Goal: Information Seeking & Learning: Learn about a topic

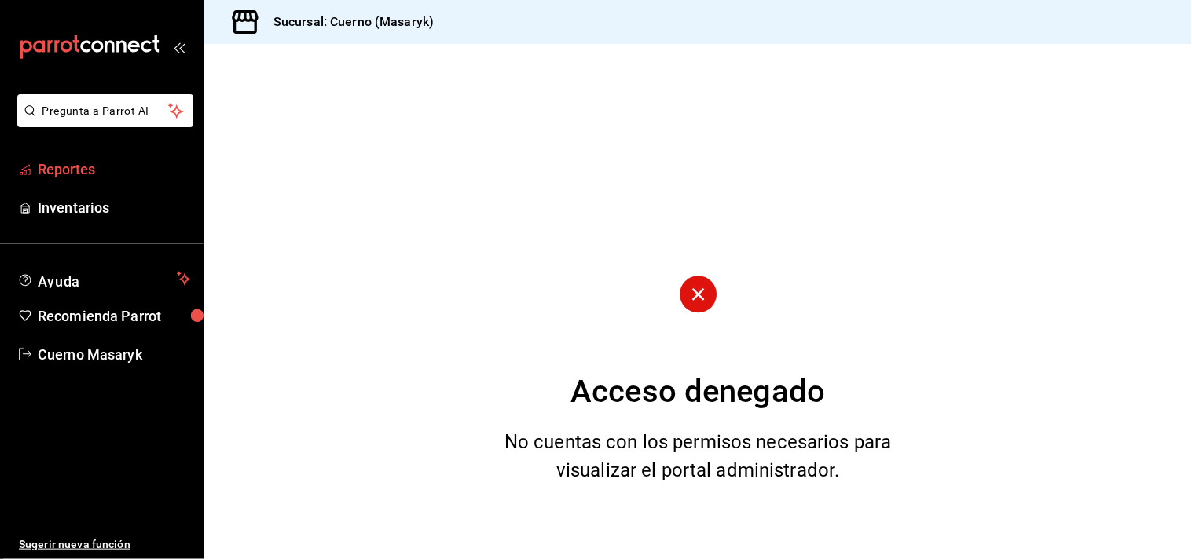
click at [71, 171] on span "Reportes" at bounding box center [114, 169] width 153 height 21
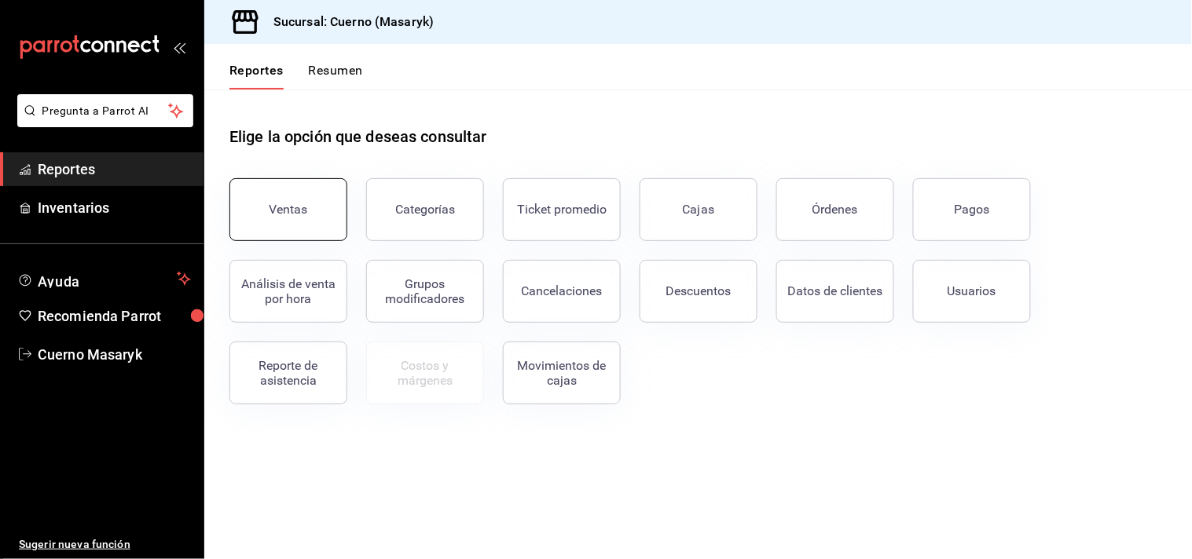
click at [284, 205] on div "Ventas" at bounding box center [289, 209] width 39 height 15
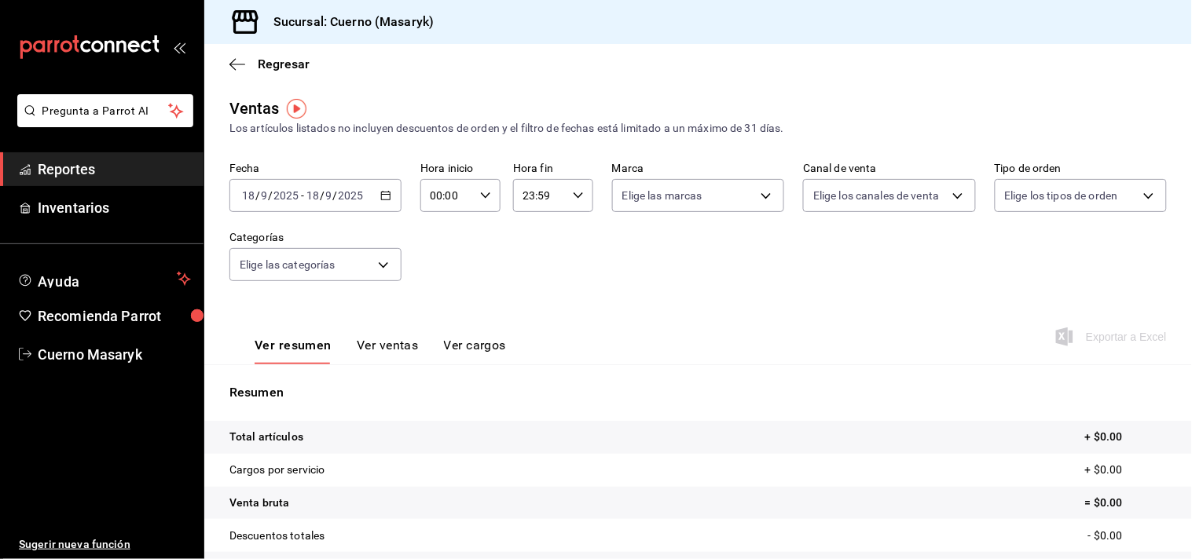
click at [380, 196] on icon "button" at bounding box center [385, 195] width 11 height 11
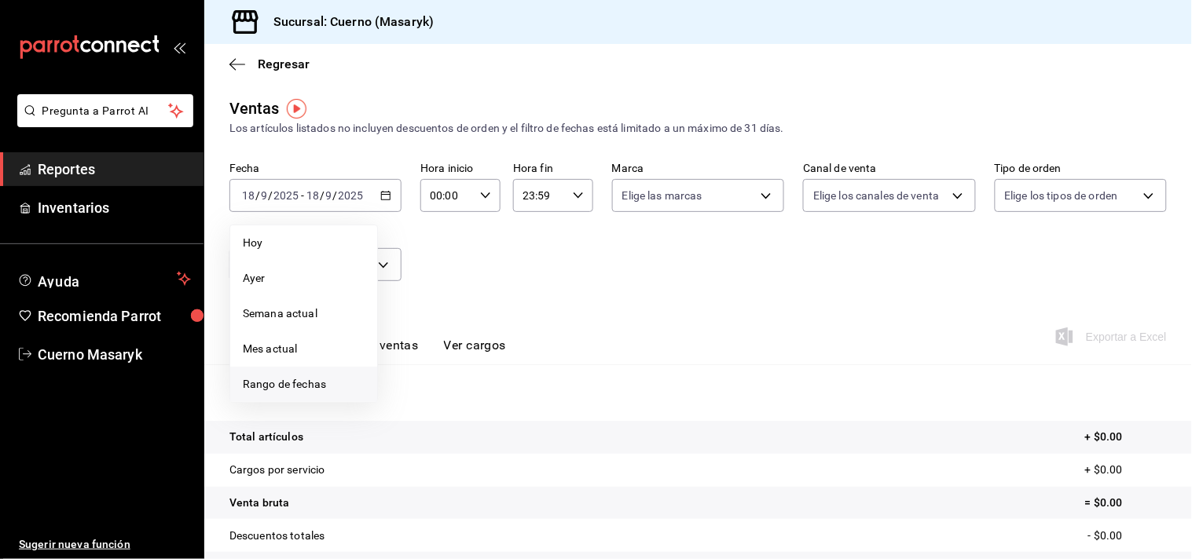
click at [285, 382] on span "Rango de fechas" at bounding box center [304, 384] width 122 height 17
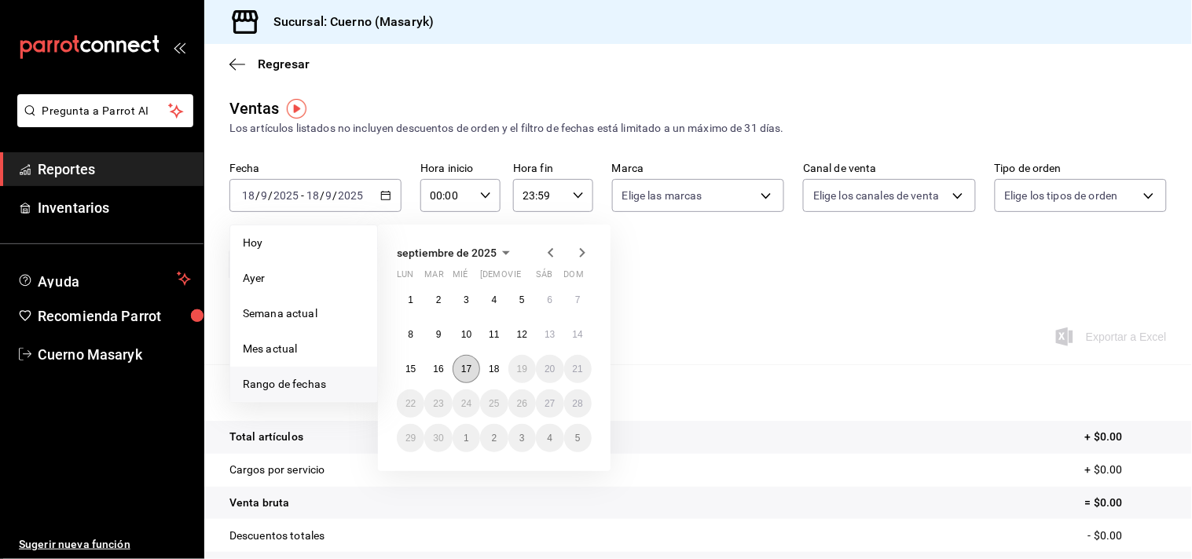
click at [478, 365] on button "17" at bounding box center [467, 369] width 28 height 28
click at [498, 364] on abbr "18" at bounding box center [494, 369] width 10 height 11
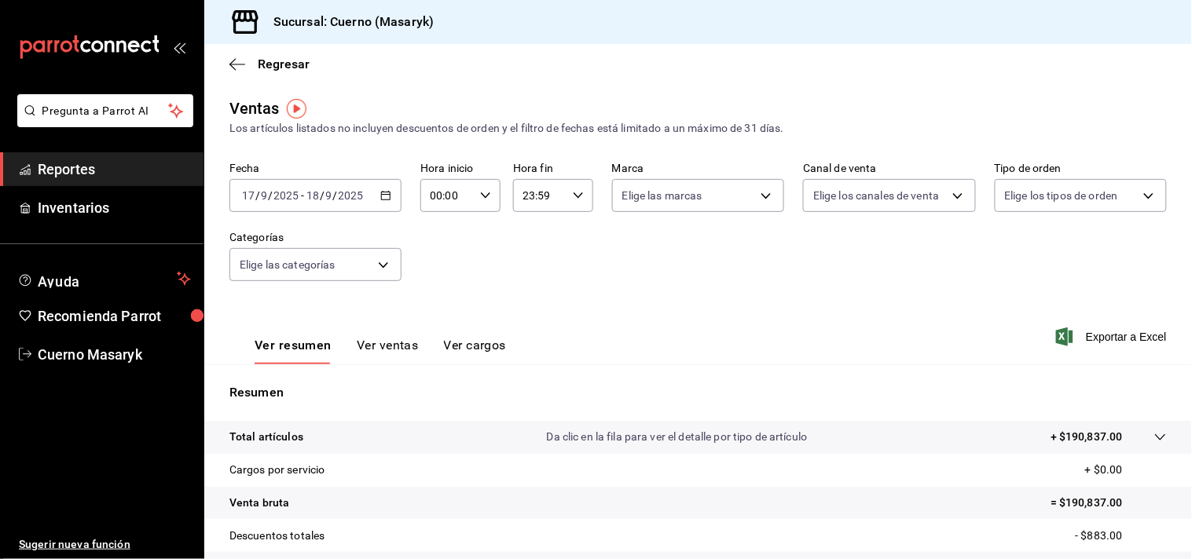
click at [475, 202] on div "00:00 Hora inicio" at bounding box center [460, 195] width 80 height 33
click at [438, 328] on span "04" at bounding box center [438, 334] width 14 height 13
type input "04:00"
click at [478, 226] on button "00" at bounding box center [476, 236] width 33 height 31
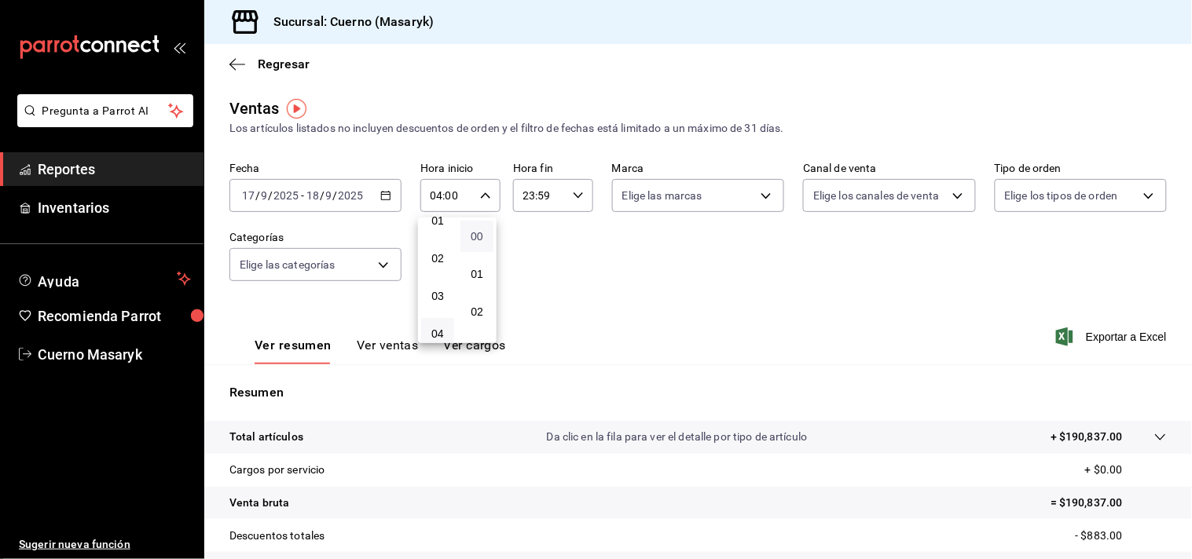
click at [479, 232] on span "00" at bounding box center [477, 236] width 14 height 13
click at [574, 198] on div at bounding box center [596, 279] width 1192 height 559
click at [574, 198] on \(Stroke\) "button" at bounding box center [578, 196] width 9 height 6
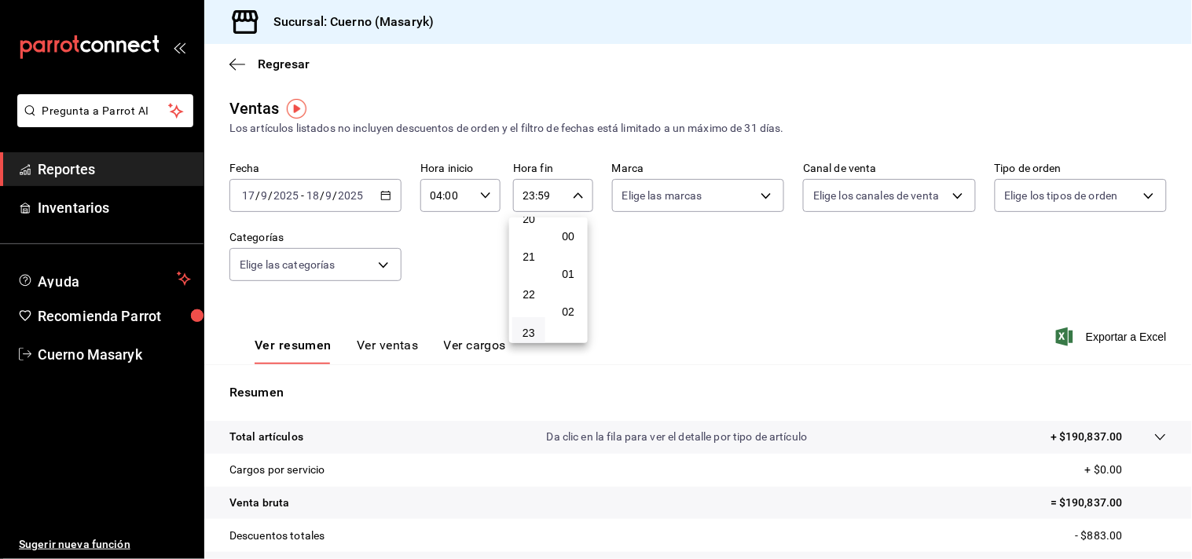
scroll to position [2115, 0]
click at [523, 234] on div "00 01 02 03 04 05 06 07 08 09 10 11 12 13 14 15 16 17 18 19 20 21 22 23" at bounding box center [528, 281] width 39 height 126
click at [515, 277] on button "19" at bounding box center [528, 289] width 33 height 31
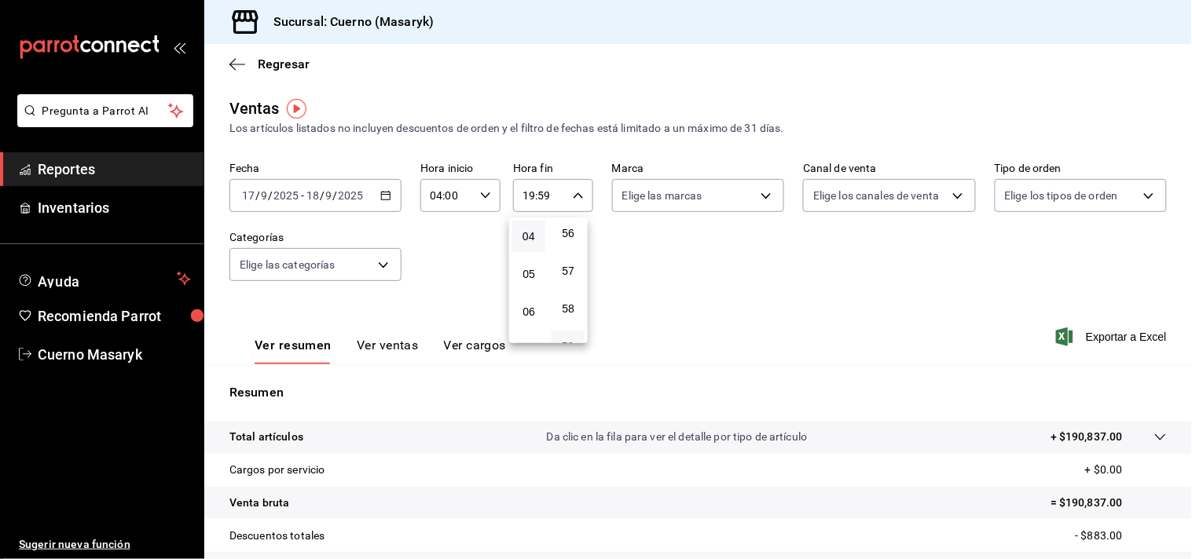
click at [538, 231] on button "04" at bounding box center [528, 236] width 33 height 31
click at [566, 237] on span "00" at bounding box center [568, 236] width 14 height 13
type input "04:00"
click at [614, 241] on div at bounding box center [596, 279] width 1192 height 559
click at [370, 343] on button "Ver ventas" at bounding box center [388, 351] width 62 height 27
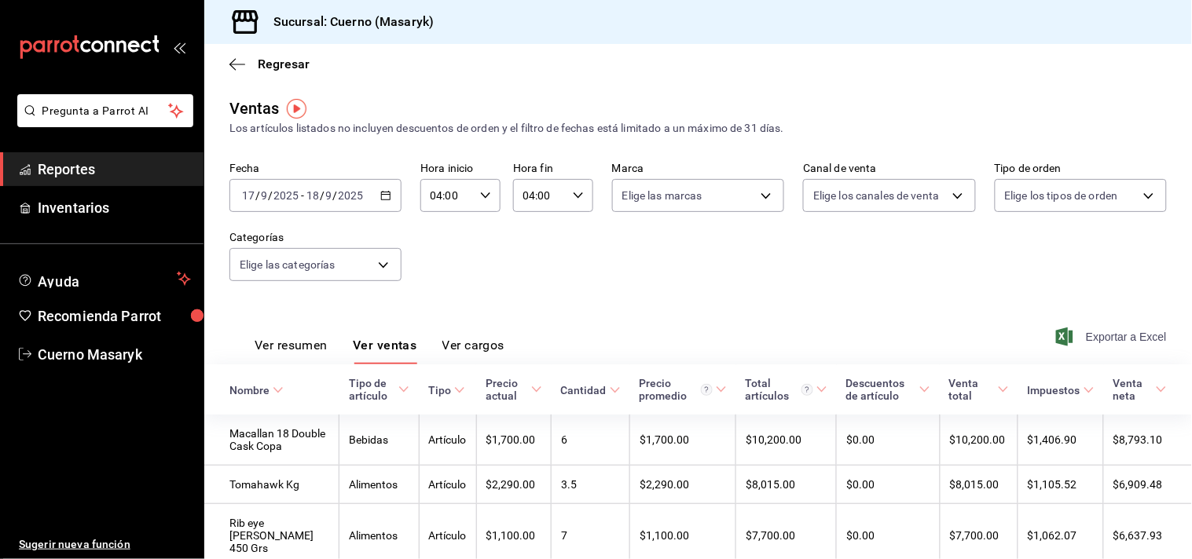
click at [1082, 341] on span "Exportar a Excel" at bounding box center [1113, 337] width 108 height 19
click at [328, 344] on div "Ver resumen Ver ventas Ver cargos" at bounding box center [380, 351] width 250 height 27
click at [302, 347] on button "Ver resumen" at bounding box center [291, 351] width 73 height 27
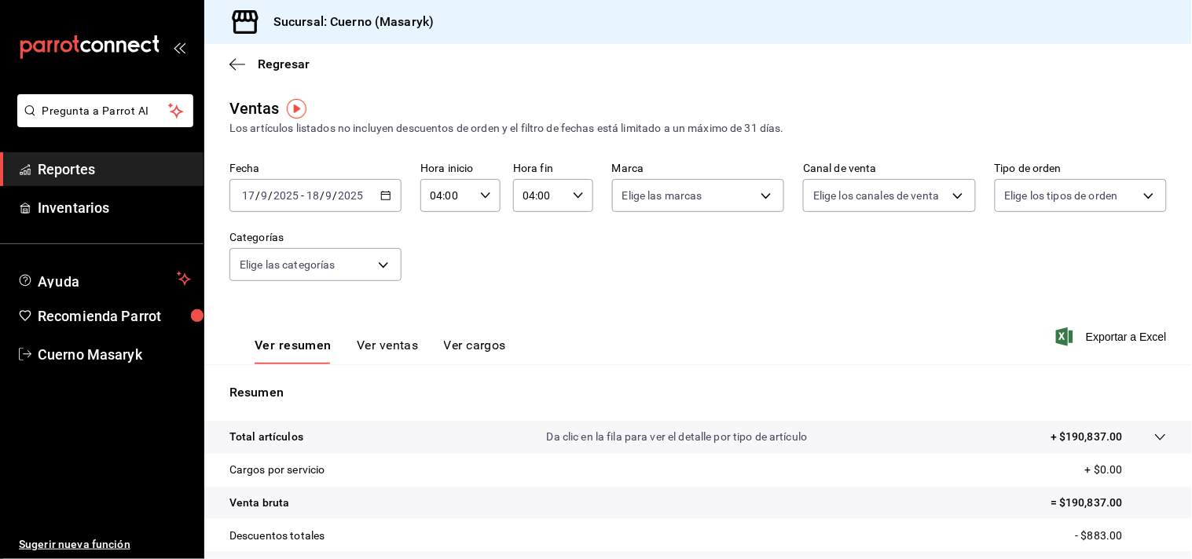
click at [1154, 435] on icon at bounding box center [1160, 437] width 13 height 13
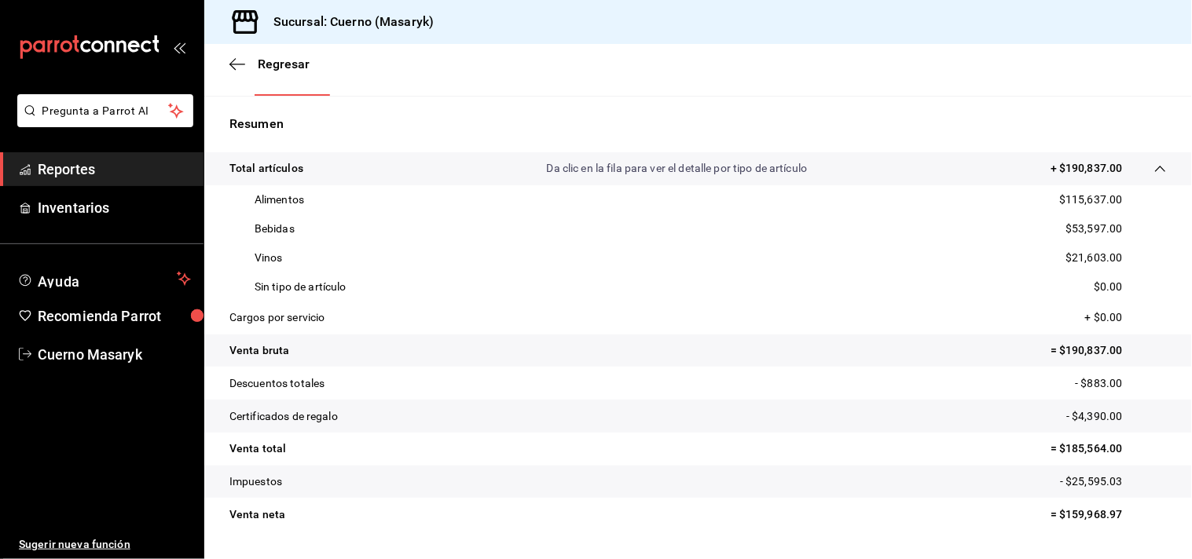
scroll to position [310, 0]
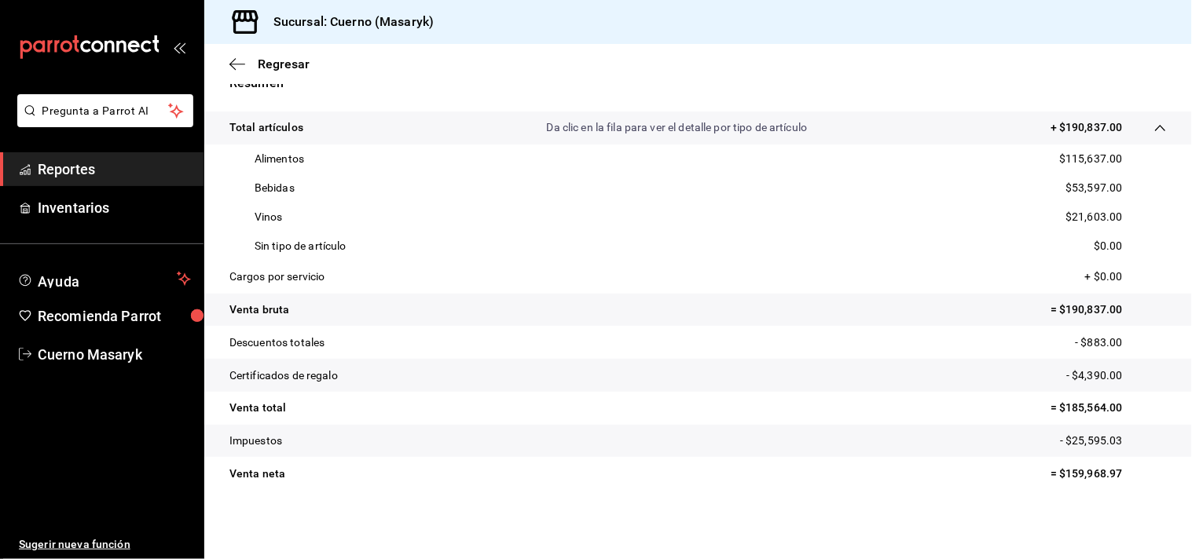
click at [74, 171] on span "Reportes" at bounding box center [114, 169] width 153 height 21
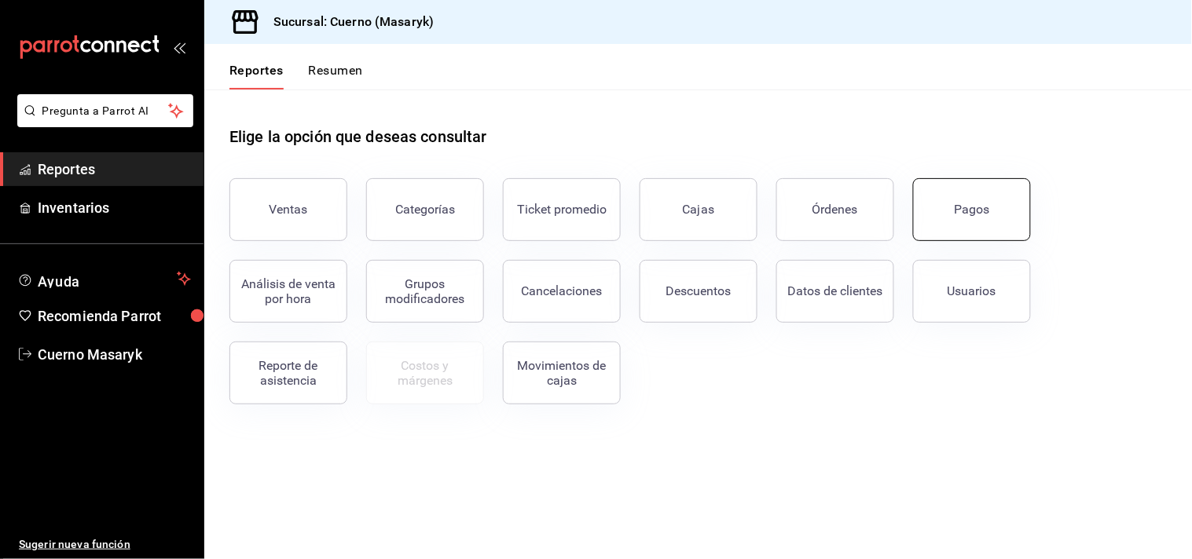
click at [933, 226] on button "Pagos" at bounding box center [972, 209] width 118 height 63
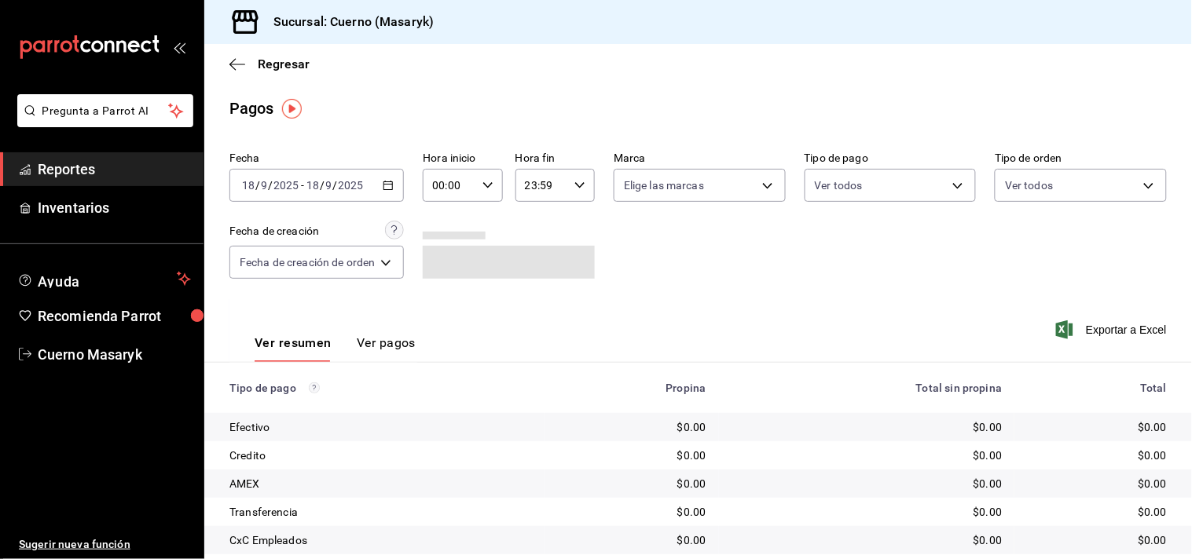
click at [387, 190] on \(Stroke\) "button" at bounding box center [387, 186] width 9 height 9
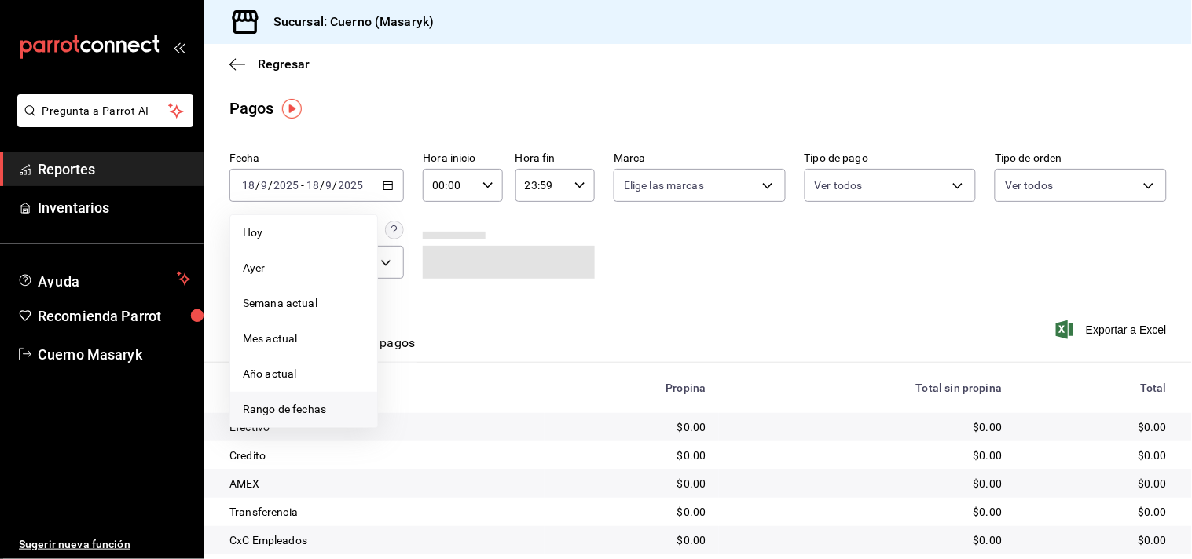
click at [317, 404] on span "Rango de fechas" at bounding box center [304, 410] width 122 height 17
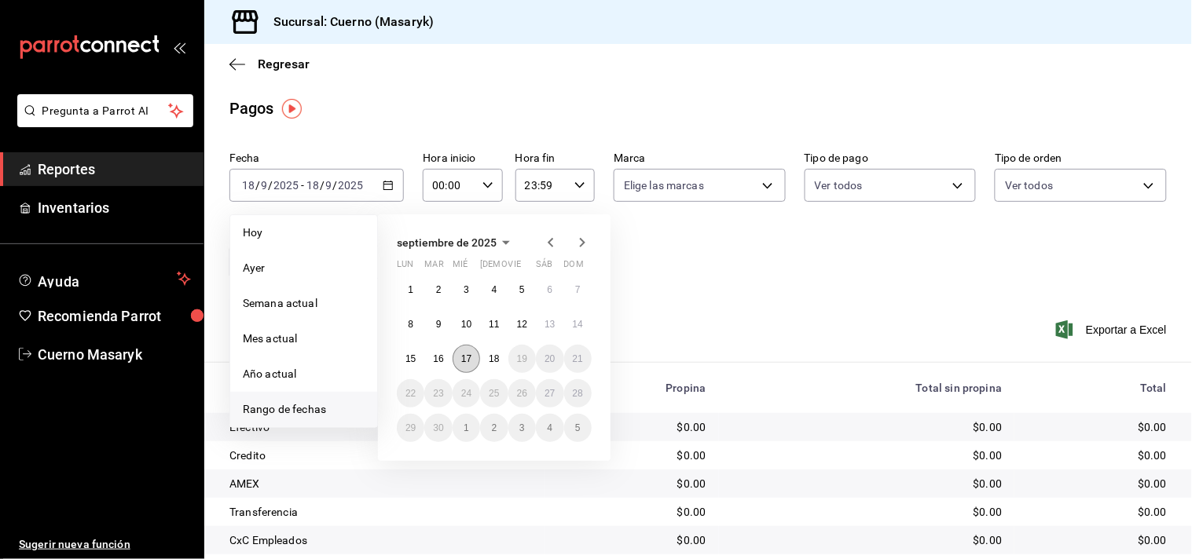
click at [471, 358] on abbr "17" at bounding box center [466, 359] width 10 height 11
click at [487, 358] on button "18" at bounding box center [494, 359] width 28 height 28
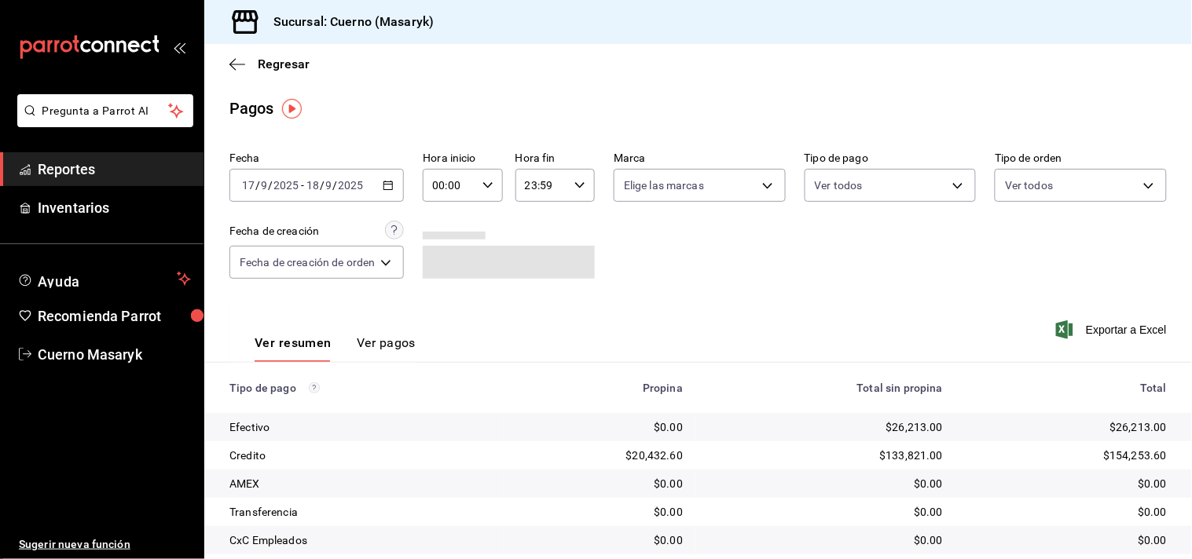
click at [577, 187] on \(Stroke\) "button" at bounding box center [579, 185] width 9 height 6
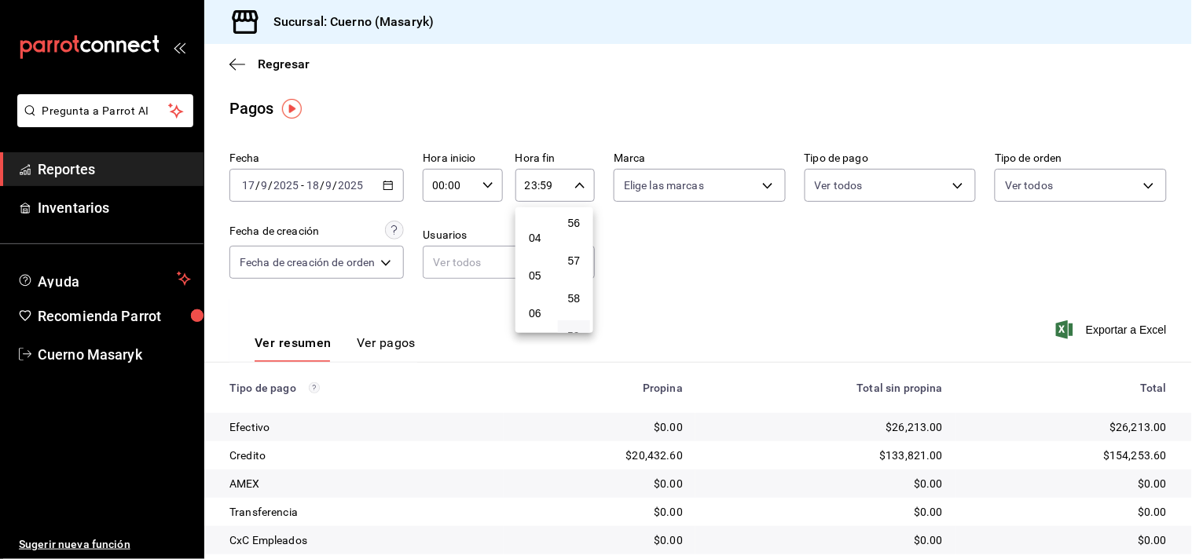
scroll to position [138, 0]
click at [537, 244] on button "04" at bounding box center [535, 239] width 33 height 31
type input "04:59"
drag, startPoint x: 569, startPoint y: 244, endPoint x: 559, endPoint y: 327, distance: 83.0
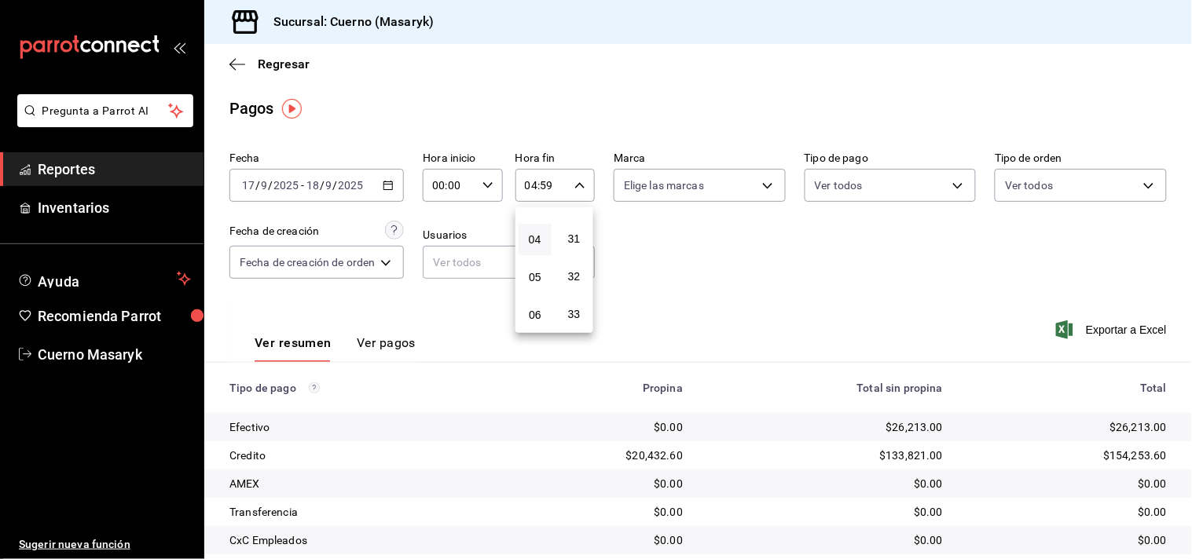
click at [559, 327] on div "00 01 02 03 04 05 06 07 08 09 10 11 12 13 14 15 16 17 18 19 20 21 22 23 24 25 2…" at bounding box center [574, 270] width 39 height 126
drag, startPoint x: 574, startPoint y: 304, endPoint x: 570, endPoint y: 364, distance: 59.9
click at [570, 363] on div "00 01 02 03 04 05 06 07 08 09 10 11 12 13 14 15 16 17 18 19 20 21 22 23 00 01 0…" at bounding box center [596, 282] width 1192 height 555
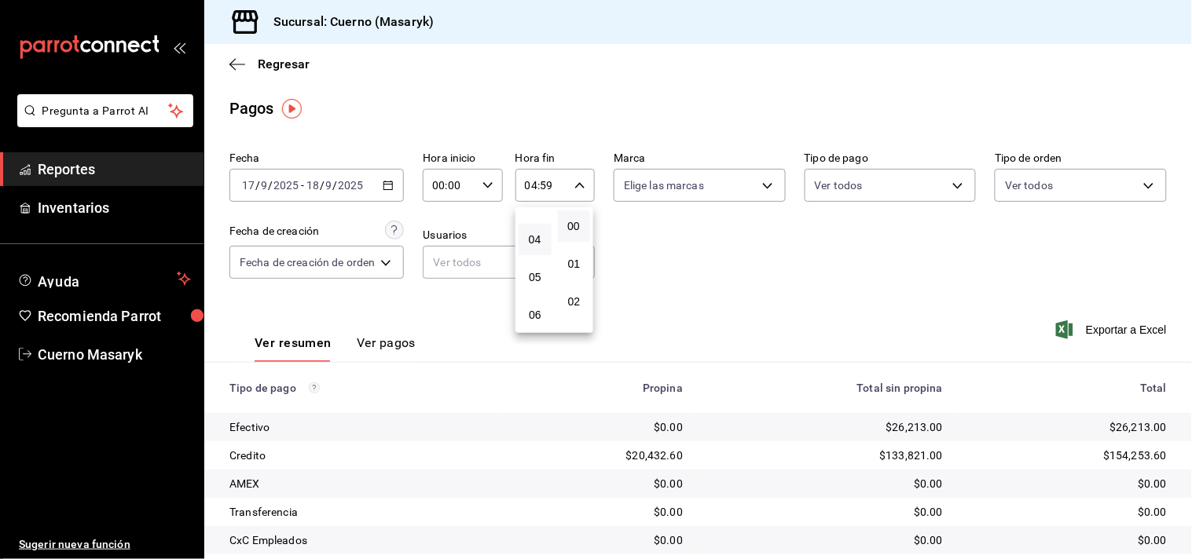
drag, startPoint x: 574, startPoint y: 251, endPoint x: 578, endPoint y: 240, distance: 11.7
click at [578, 240] on div "00 01 02 03 04 05 06 07 08 09 10 11 12 13 14 15 16 17 18 19 20 21 22 23 24 25 2…" at bounding box center [574, 270] width 39 height 126
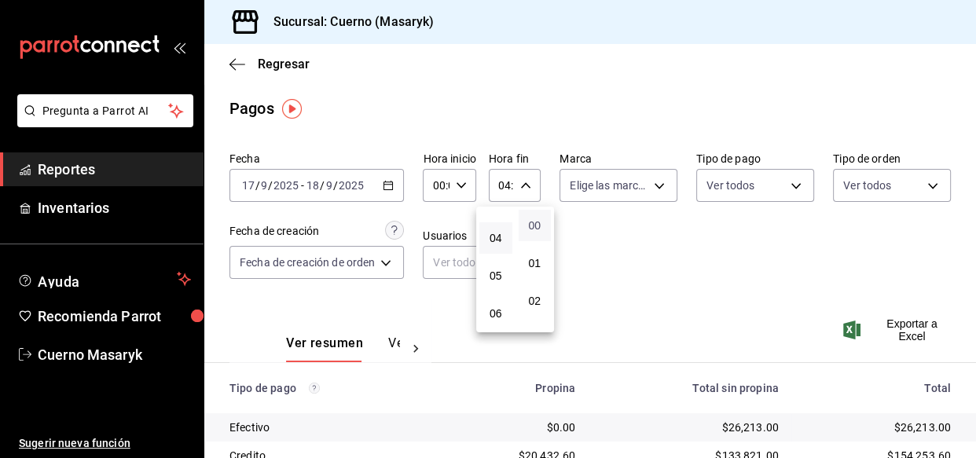
click at [536, 225] on span "00" at bounding box center [535, 225] width 14 height 13
type input "04:00"
click at [570, 225] on div at bounding box center [488, 229] width 976 height 458
click at [515, 189] on div "04:00 Hora fin" at bounding box center [515, 185] width 52 height 33
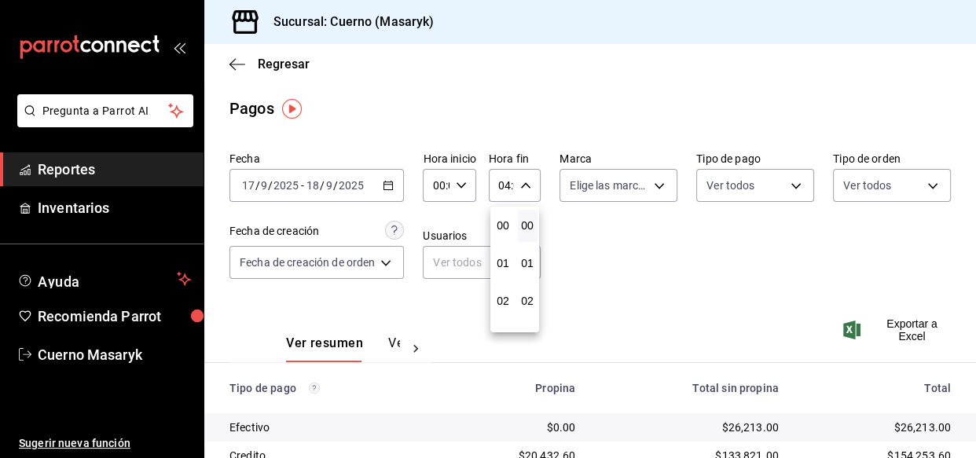
scroll to position [152, 0]
click at [527, 225] on span "00" at bounding box center [527, 225] width 0 height 13
click at [467, 180] on div at bounding box center [488, 229] width 976 height 458
click at [456, 188] on div "00:00 Hora inicio" at bounding box center [449, 185] width 53 height 33
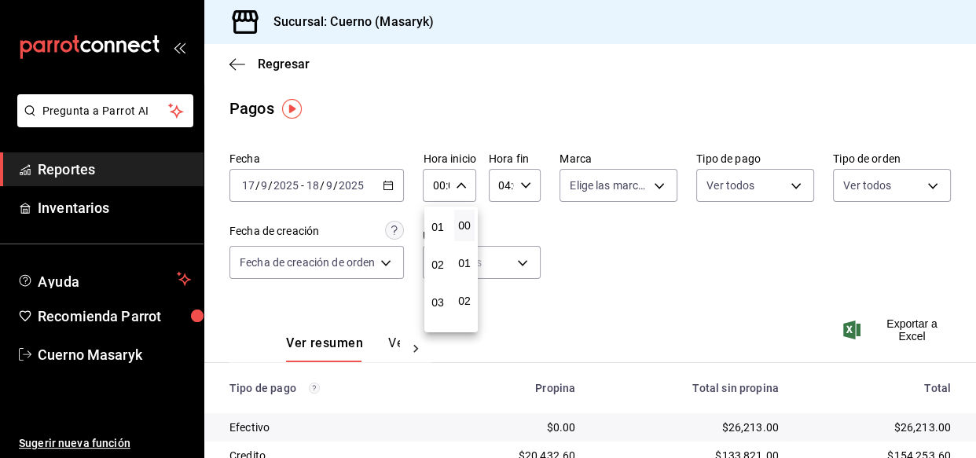
click at [432, 280] on button "02" at bounding box center [437, 264] width 20 height 31
click at [437, 294] on span "04" at bounding box center [438, 298] width 2 height 13
type input "04:00"
click at [464, 226] on span "00" at bounding box center [465, 225] width 2 height 13
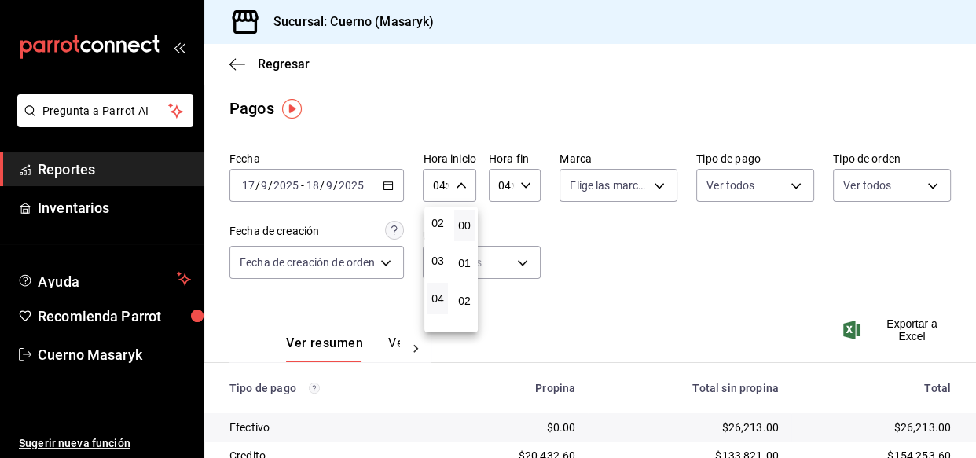
click at [614, 244] on div at bounding box center [488, 229] width 976 height 458
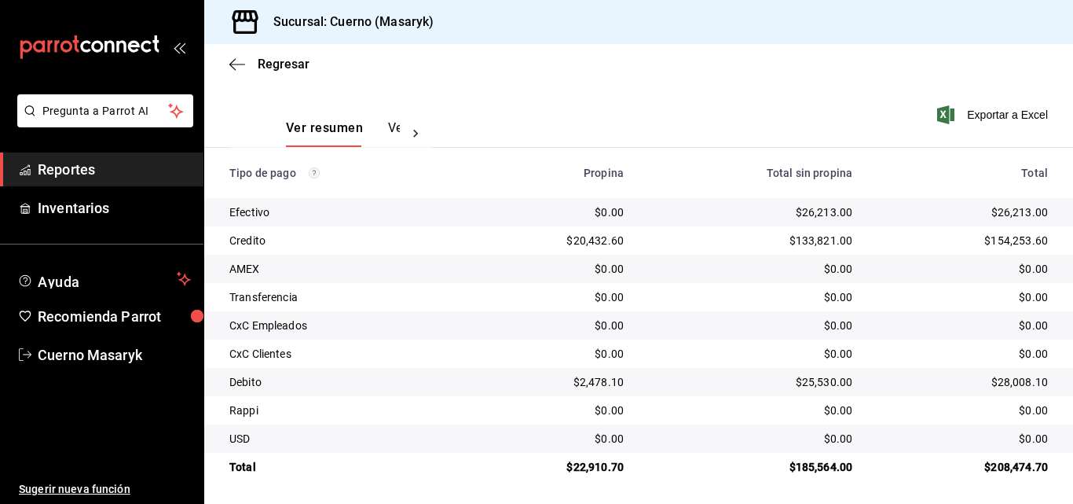
scroll to position [218, 0]
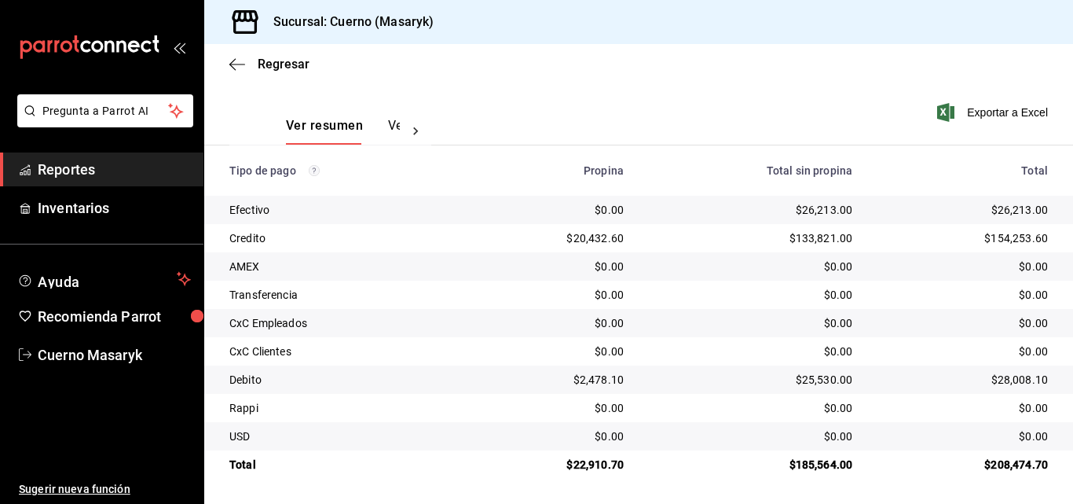
click at [49, 176] on span "Reportes" at bounding box center [114, 169] width 153 height 21
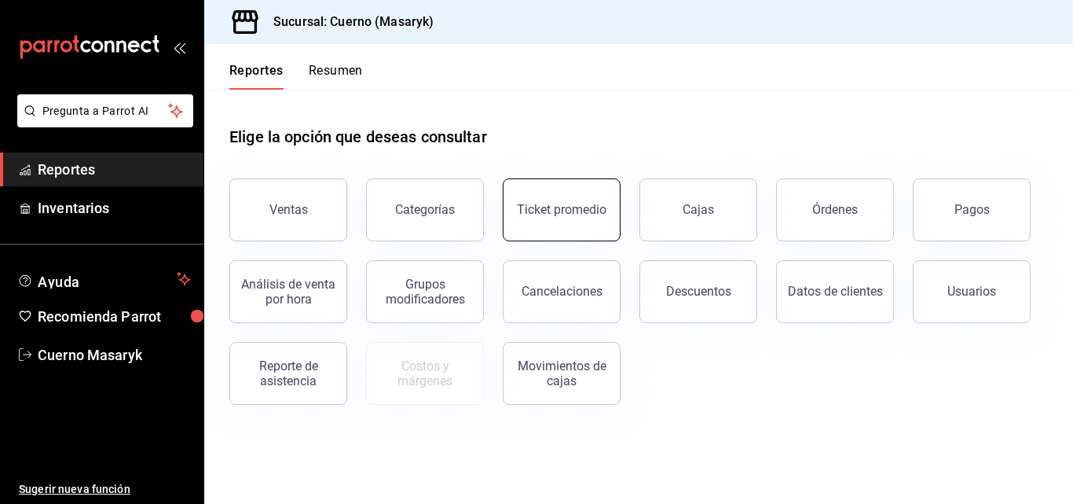
click at [523, 207] on div "Ticket promedio" at bounding box center [562, 209] width 90 height 15
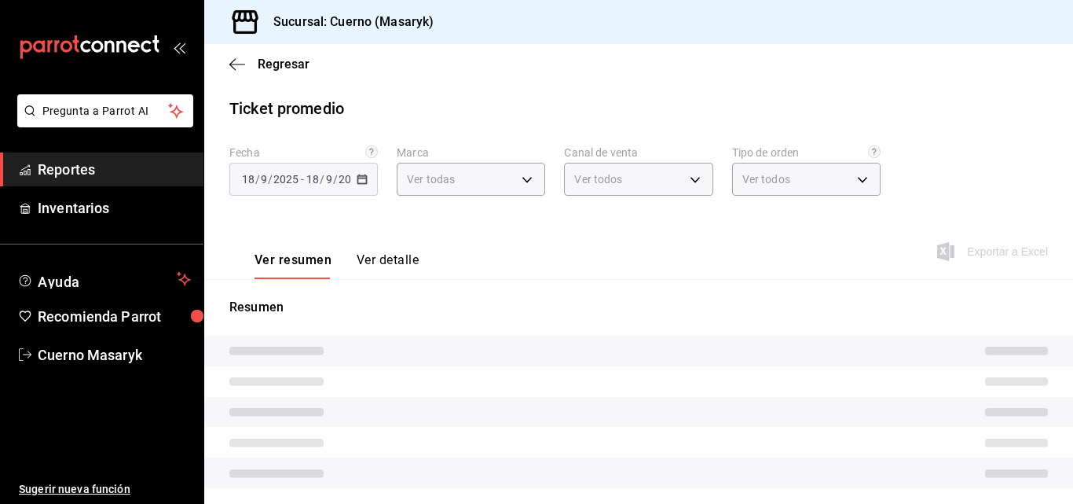
type input "4ea0d660-02b3-4785-bb88-48b5ef6e196c"
type input "PARROT,UBER_EATS,RAPPI,DIDI_FOOD,ONLINE"
type input "d8208262-291b-4595-bbfa-ed1e8660efdb,73ecdc8a-b505-4242-b24a-d5f1595b9b0a,EXTER…"
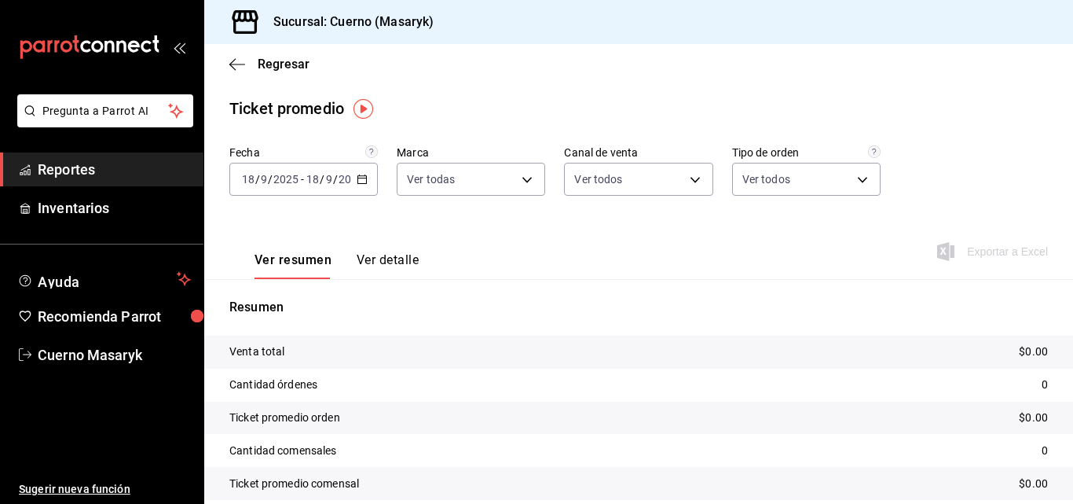
click at [360, 179] on icon "button" at bounding box center [362, 179] width 11 height 11
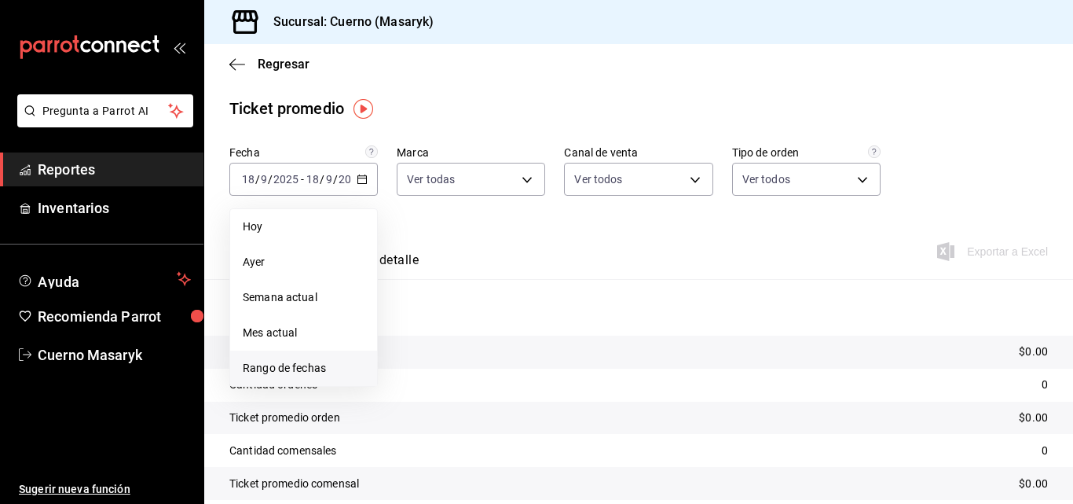
click at [306, 364] on span "Rango de fechas" at bounding box center [304, 368] width 122 height 17
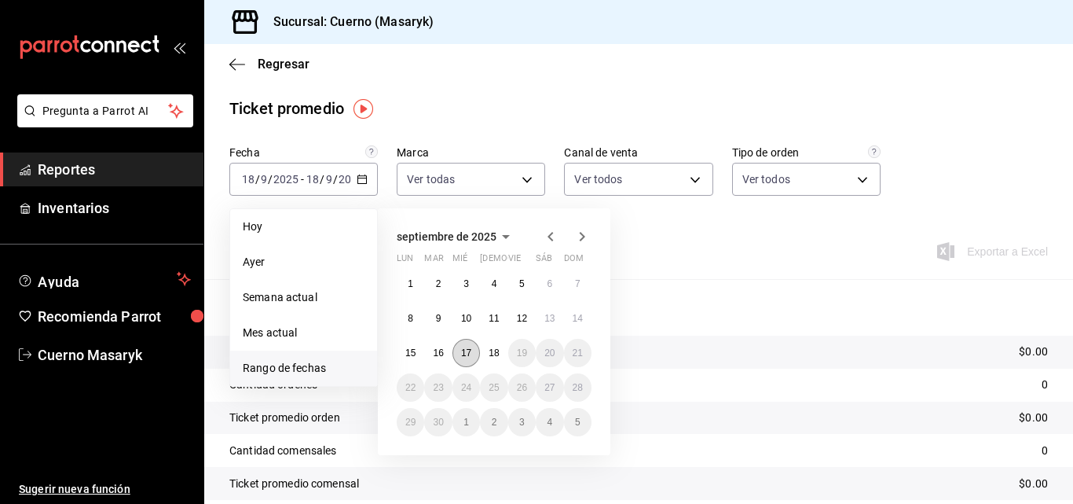
click at [463, 346] on button "17" at bounding box center [467, 353] width 28 height 28
click at [492, 347] on abbr "18" at bounding box center [494, 352] width 10 height 11
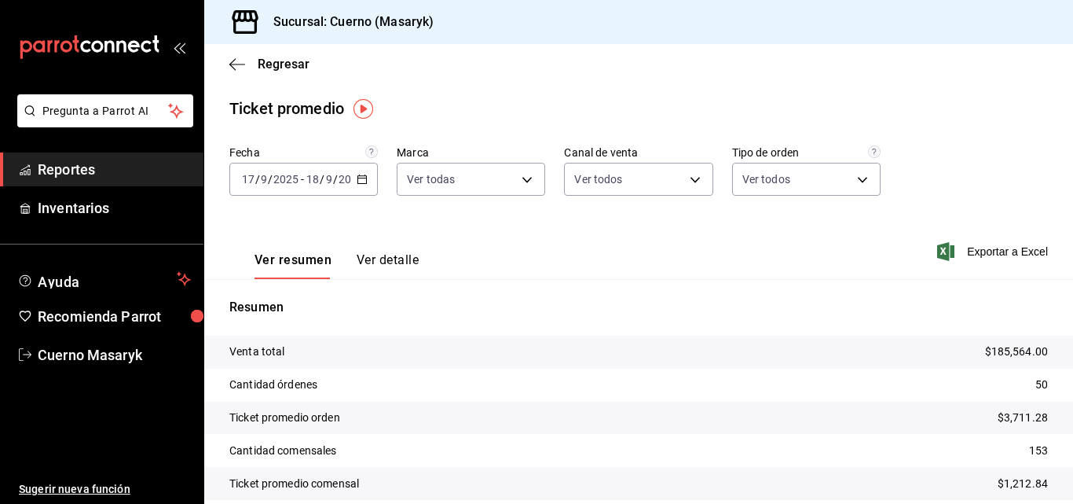
click at [93, 172] on span "Reportes" at bounding box center [114, 169] width 153 height 21
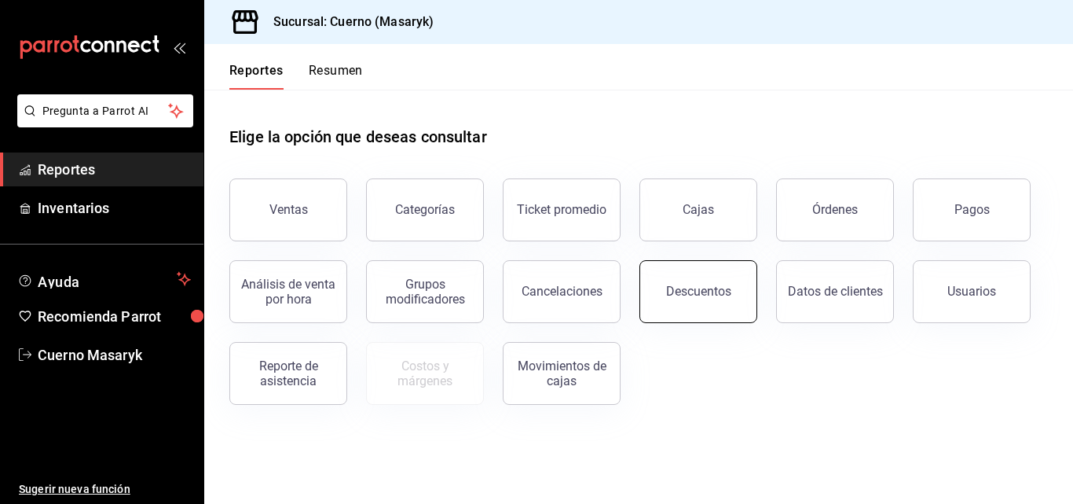
click at [706, 303] on button "Descuentos" at bounding box center [699, 291] width 118 height 63
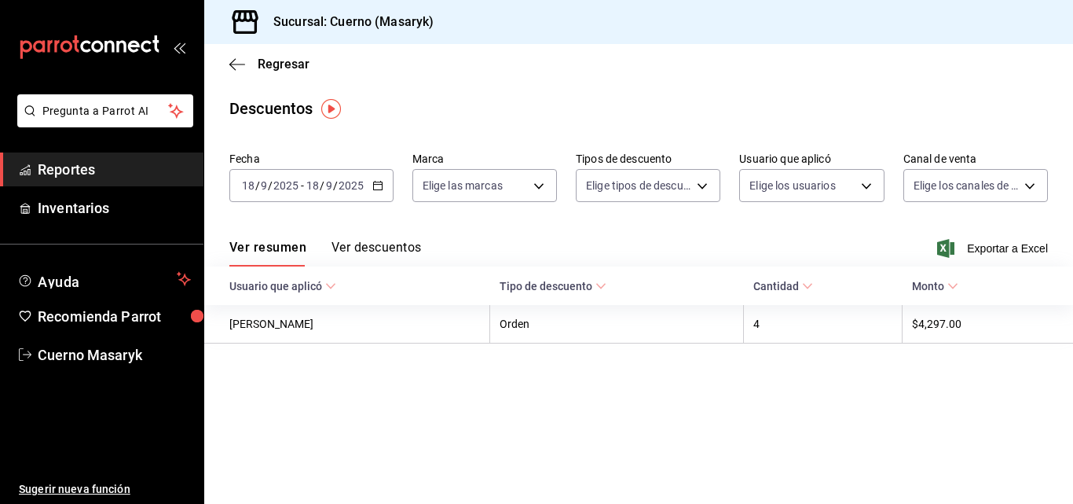
click at [376, 186] on icon "button" at bounding box center [377, 185] width 11 height 11
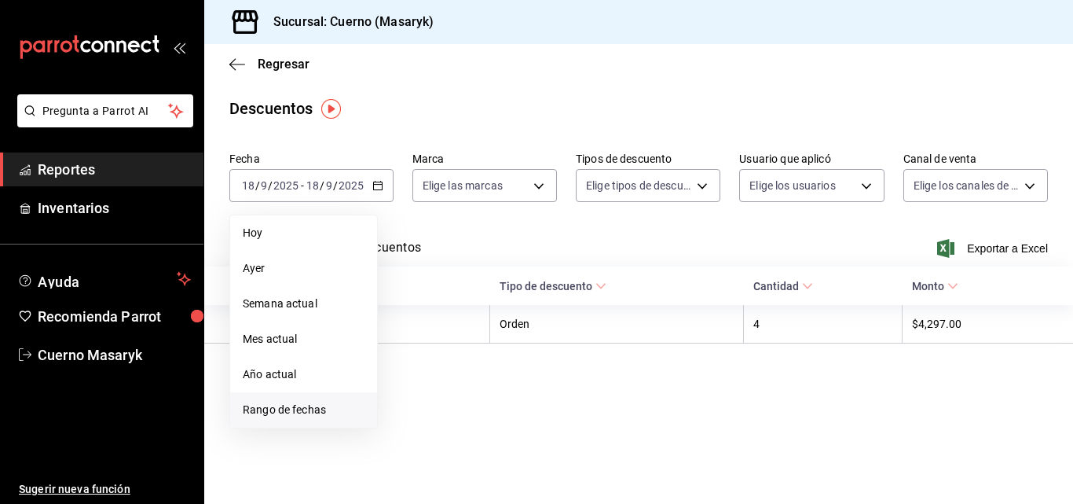
click at [288, 405] on span "Rango de fechas" at bounding box center [304, 410] width 122 height 17
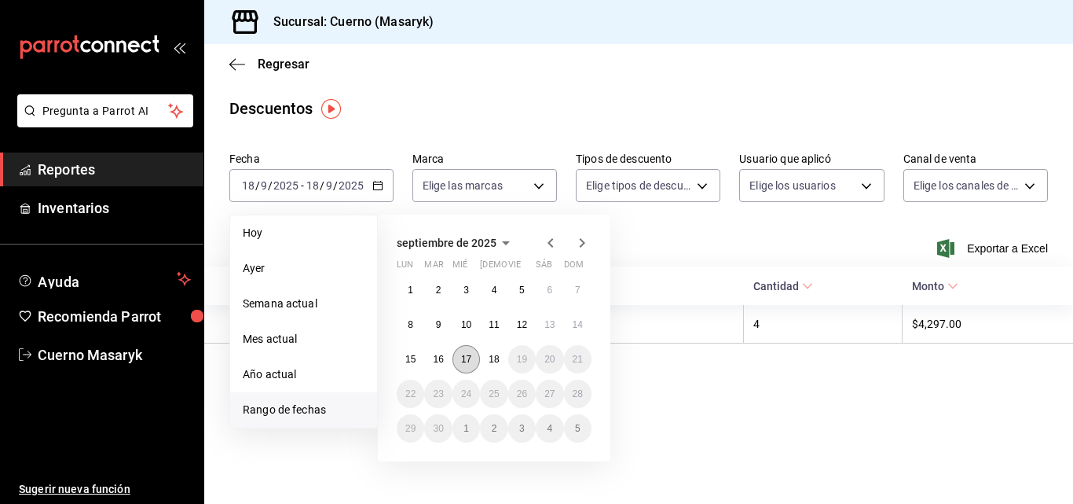
click at [465, 362] on abbr "17" at bounding box center [466, 359] width 10 height 11
click at [491, 362] on abbr "18" at bounding box center [494, 359] width 10 height 11
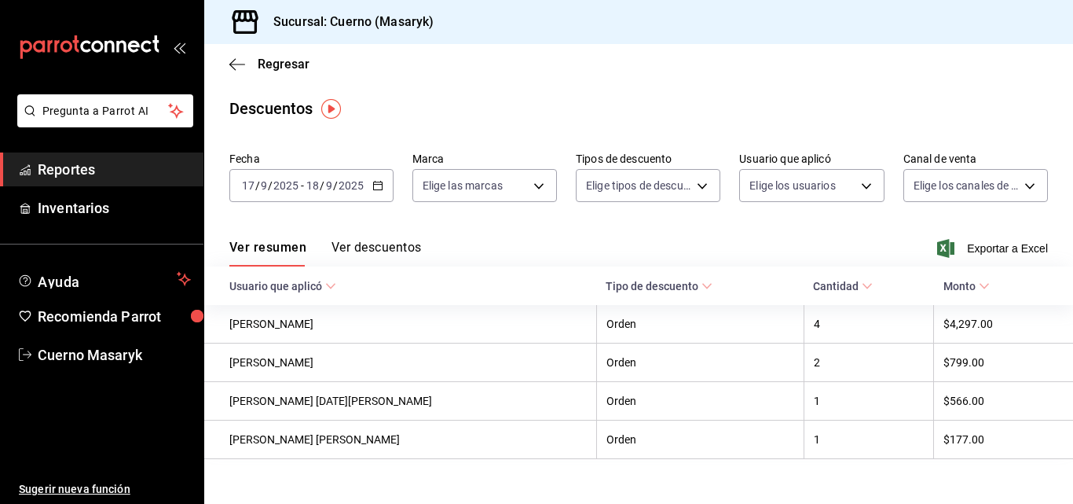
click at [396, 245] on button "Ver descuentos" at bounding box center [377, 253] width 90 height 27
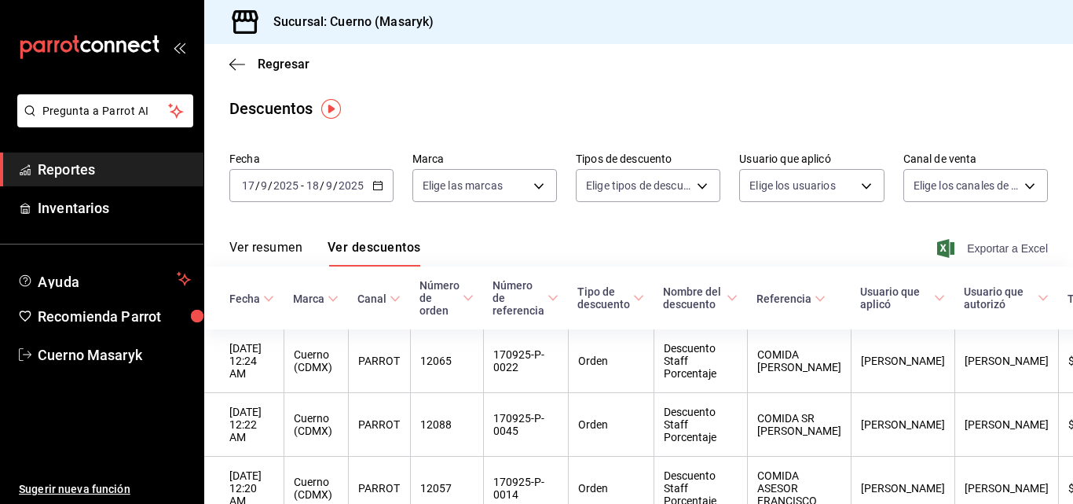
click at [966, 249] on span "Exportar a Excel" at bounding box center [995, 248] width 108 height 19
